Goal: Information Seeking & Learning: Learn about a topic

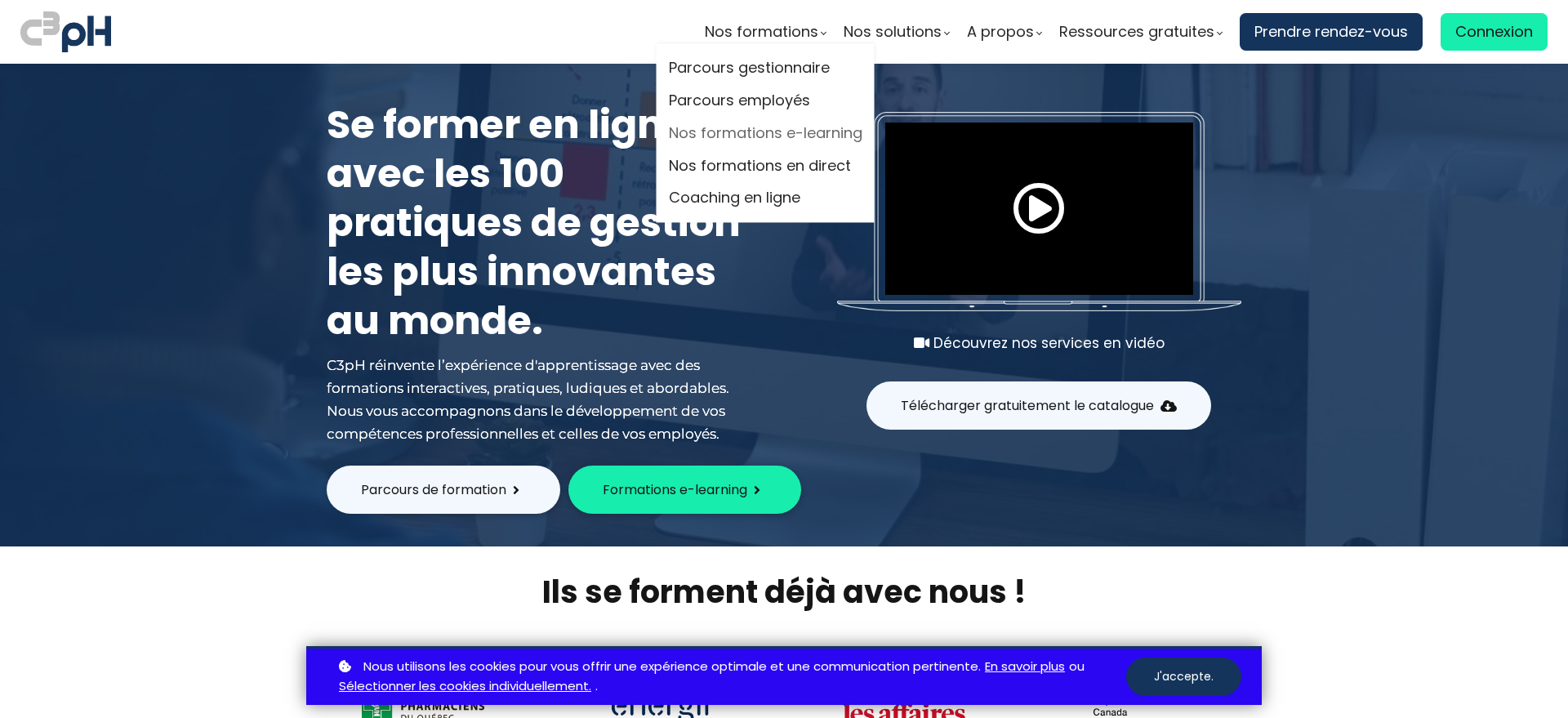
click at [761, 124] on link "Nos formations e-learning" at bounding box center [766, 133] width 194 height 24
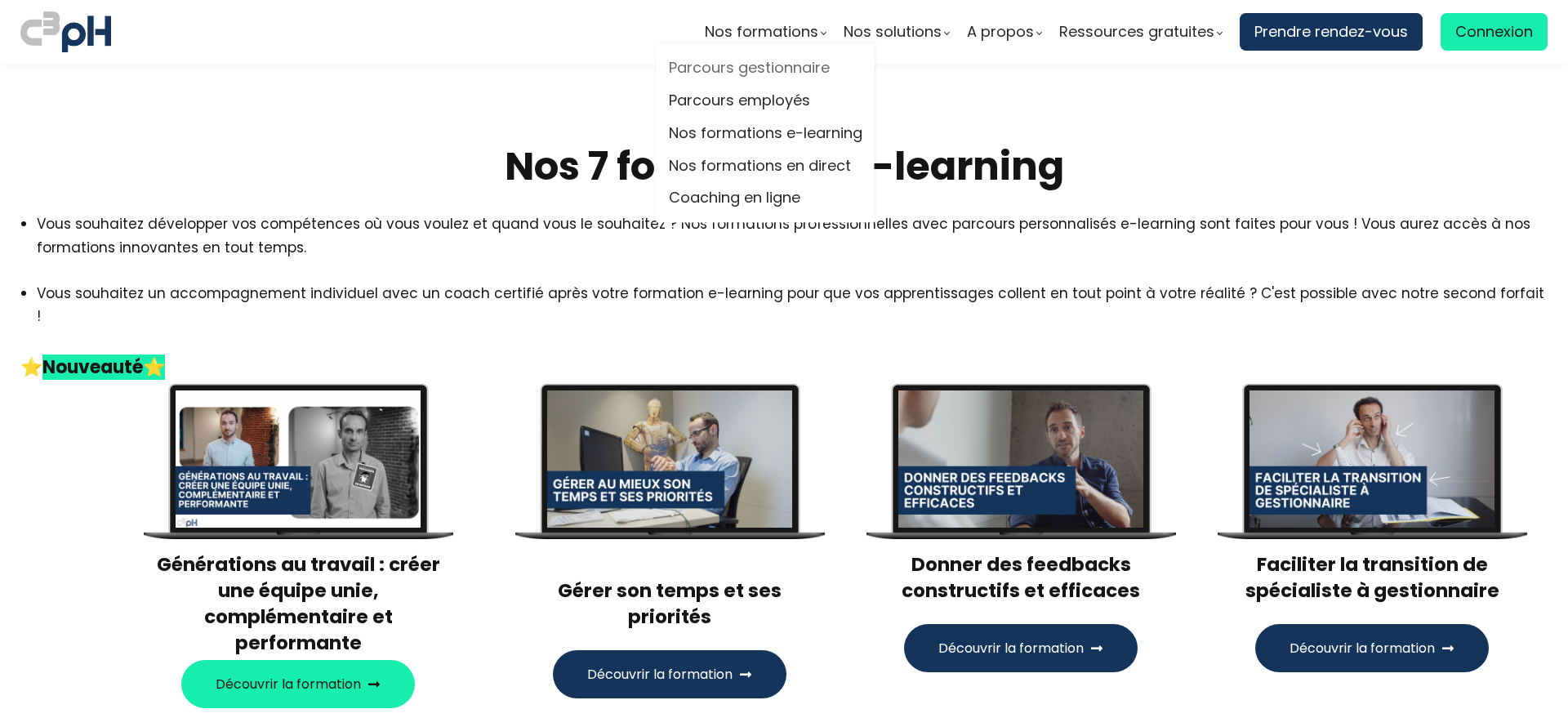
click at [806, 68] on link "Parcours gestionnaire" at bounding box center [766, 68] width 194 height 24
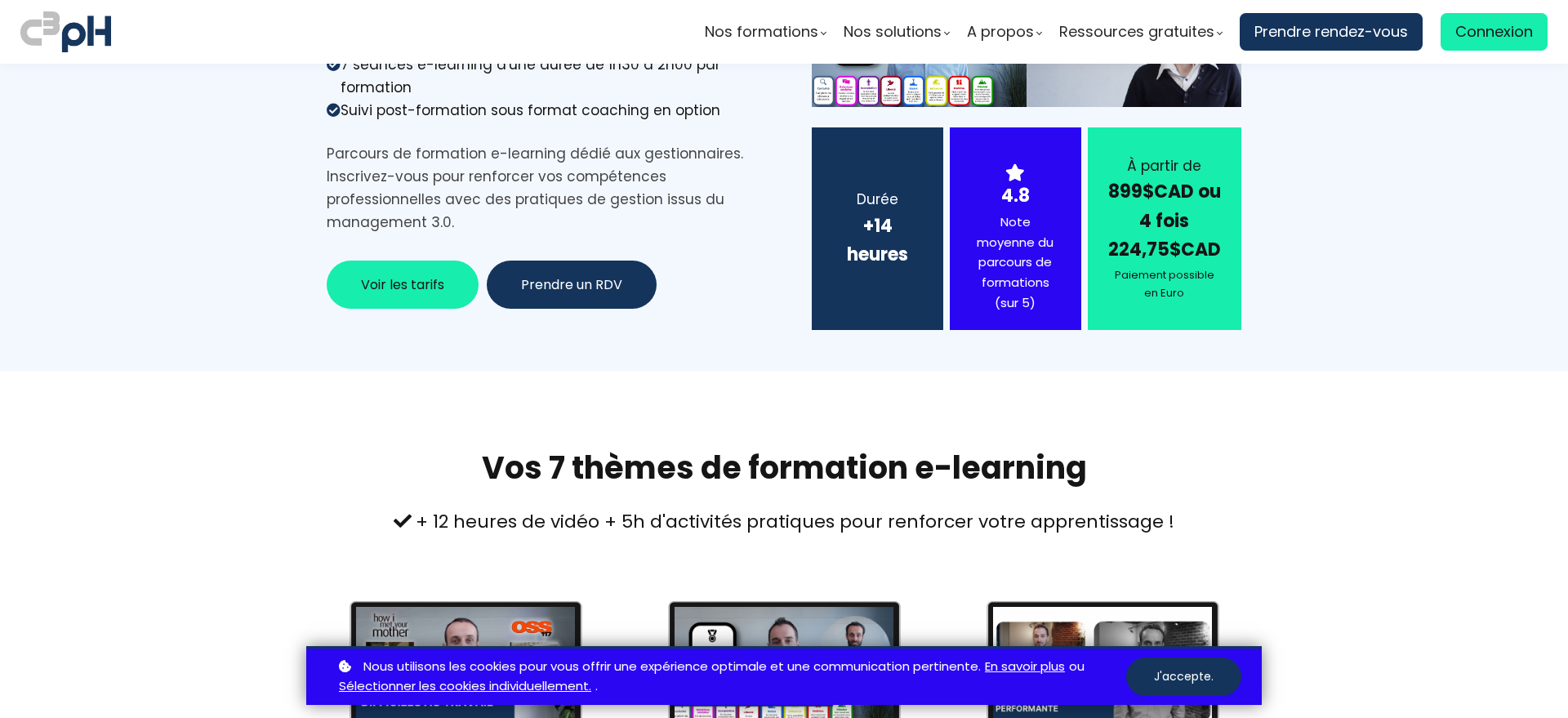
scroll to position [1429, 0]
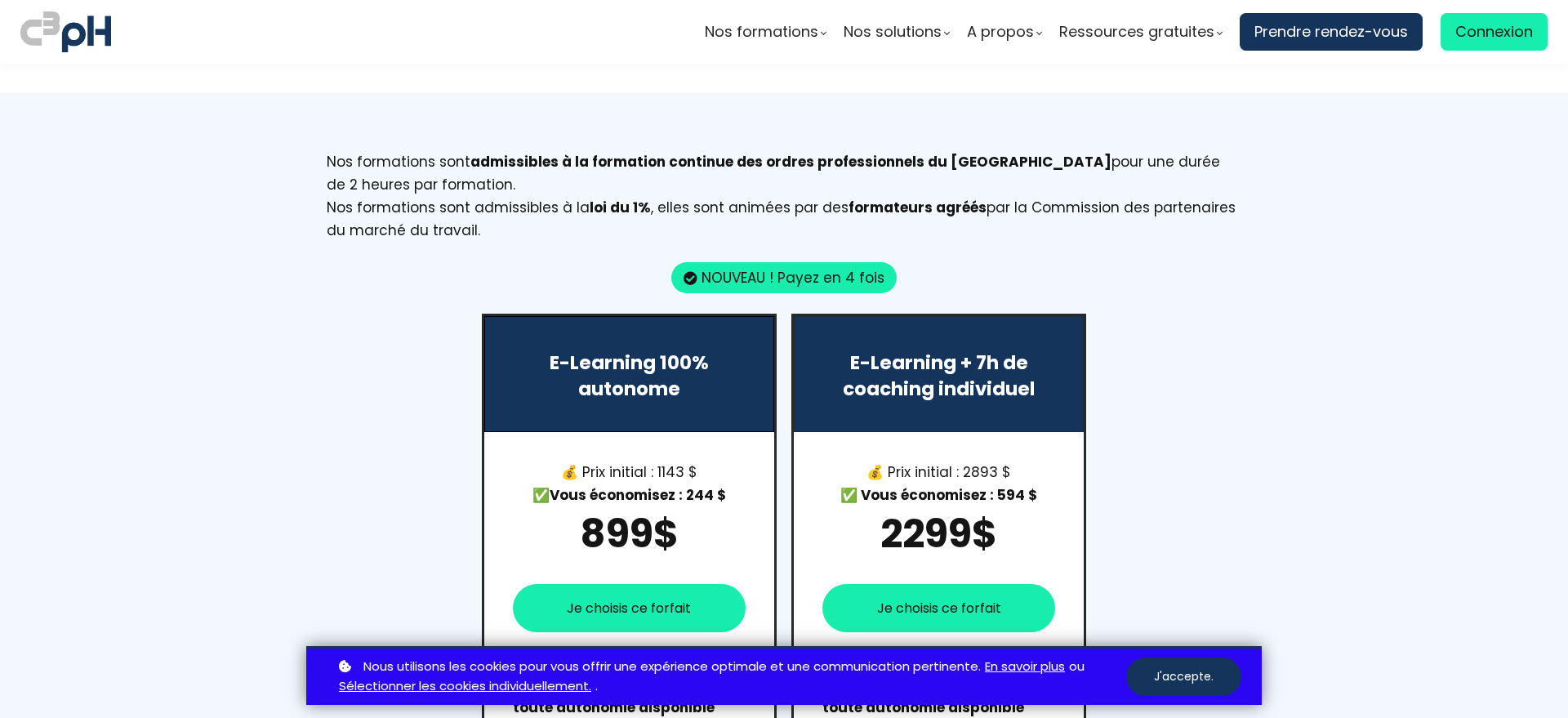
click at [1194, 688] on button "J'accepte." at bounding box center [1184, 676] width 115 height 38
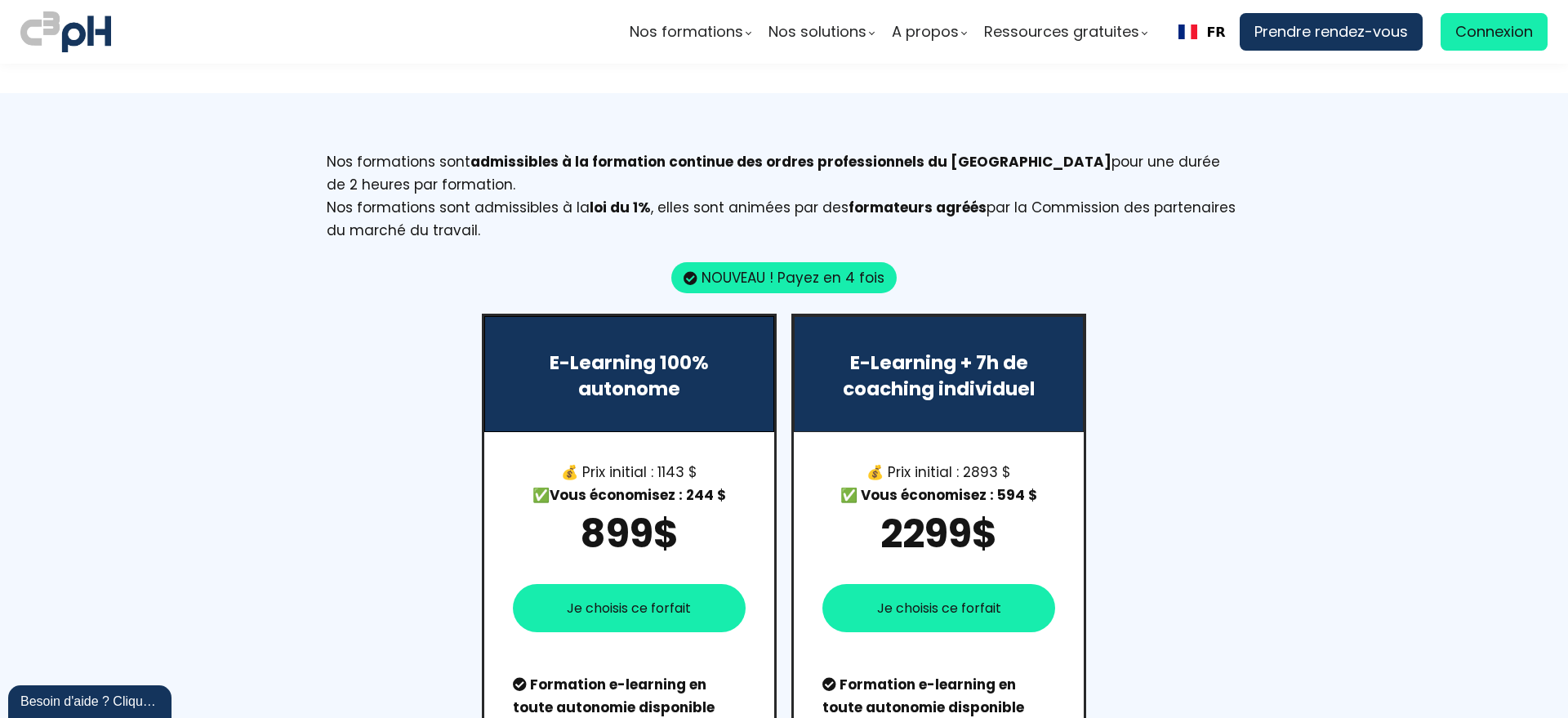
scroll to position [0, 0]
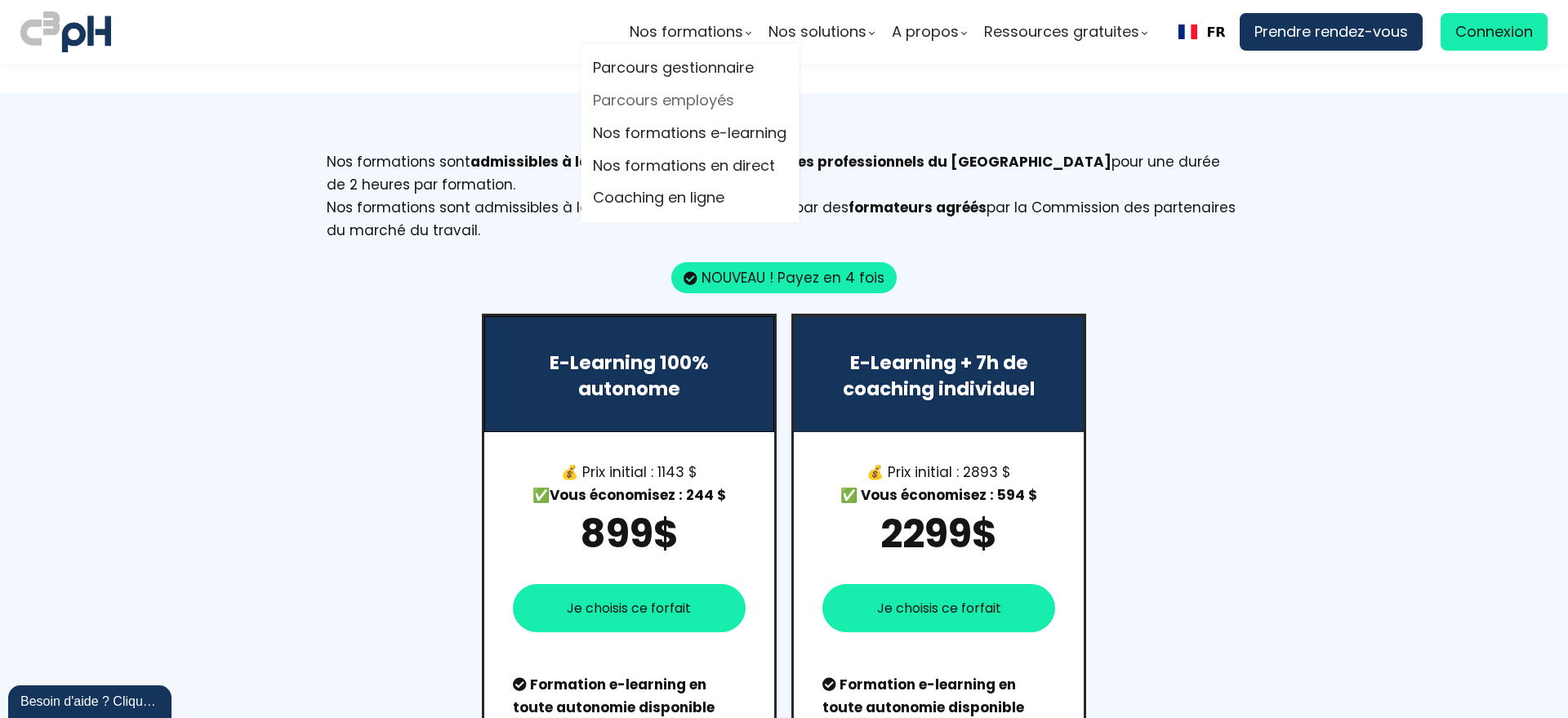
click at [645, 97] on link "Parcours employés" at bounding box center [690, 101] width 194 height 24
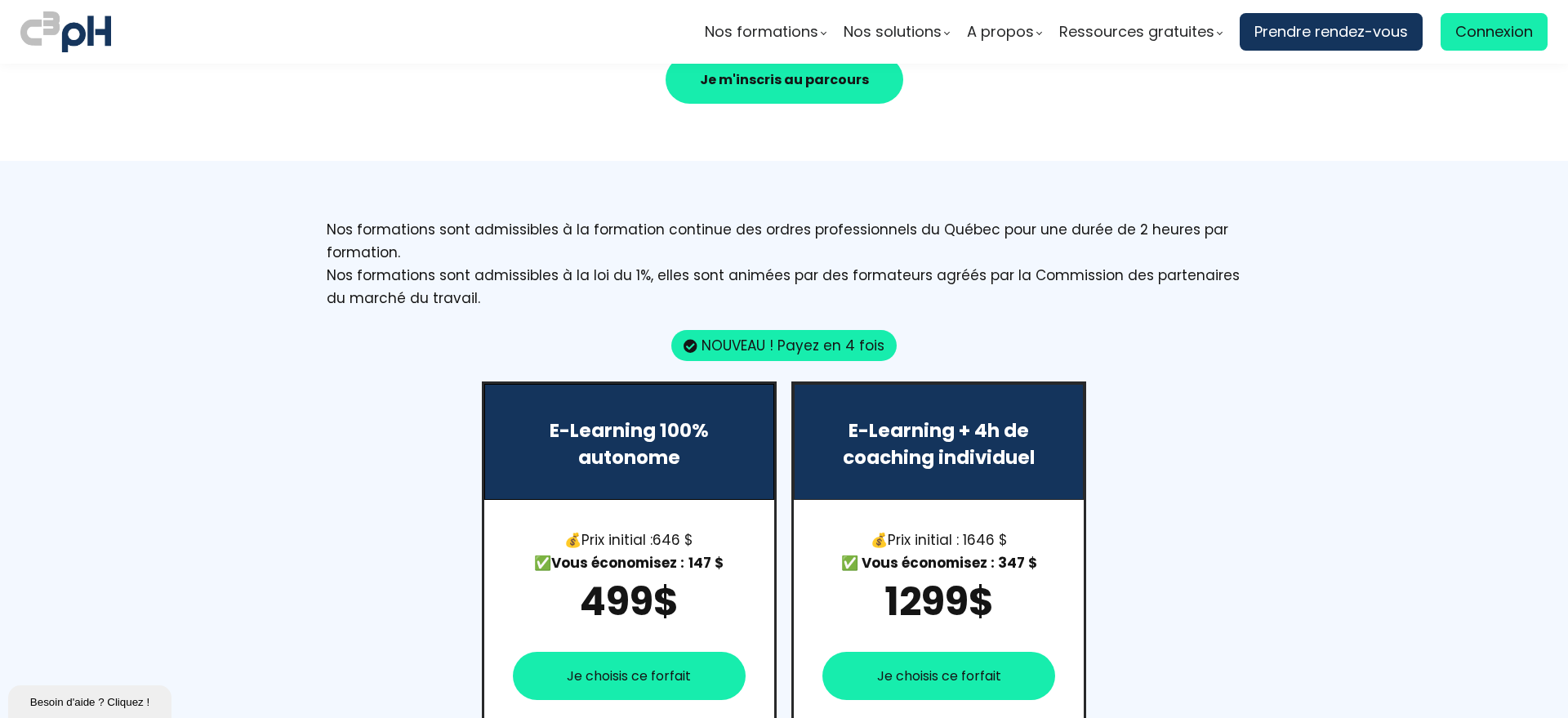
scroll to position [1021, 0]
